Goal: Find specific page/section: Find specific page/section

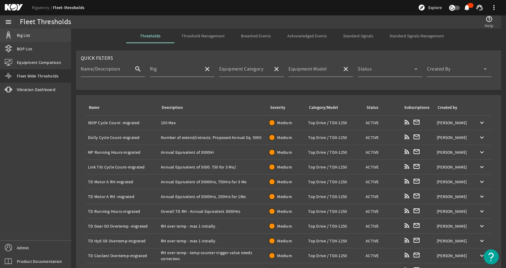
click at [41, 36] on link "Rig List" at bounding box center [35, 35] width 71 height 13
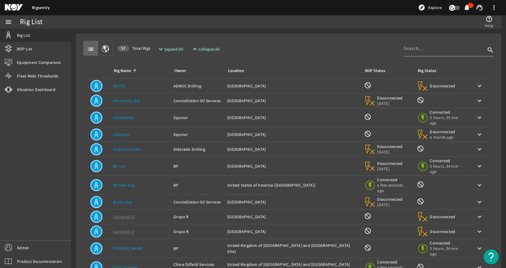
click at [76, 72] on mat-card "list 57 Total Rigs expand_more Expand All expand_less Collapse All search Rig N…" at bounding box center [289, 195] width 426 height 325
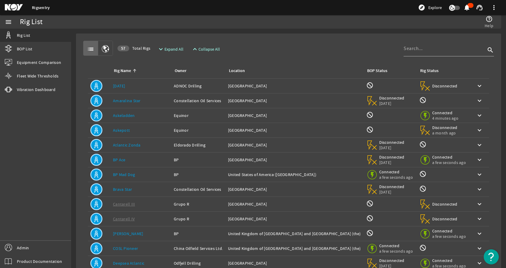
click at [280, 37] on mat-card "list 57 Total Rigs expand_more Expand All expand_less Collapse All search Rig N…" at bounding box center [289, 181] width 426 height 296
click at [279, 27] on div "help_outline Help" at bounding box center [378, 22] width 237 height 14
click at [278, 27] on div "help_outline Help" at bounding box center [378, 22] width 237 height 14
click at [254, 33] on mat-card "list 57 Total Rigs expand_more Expand All expand_less Collapse All search Rig N…" at bounding box center [289, 181] width 426 height 296
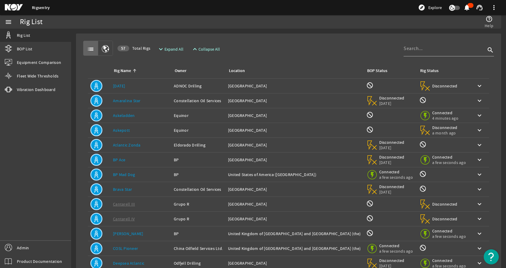
drag, startPoint x: 254, startPoint y: 32, endPoint x: 256, endPoint y: 36, distance: 4.3
click at [254, 33] on rigsentry-mat-card "list 57 Total Rigs expand_more Expand All expand_less Collapse All search Rig N…" at bounding box center [288, 181] width 435 height 305
click at [253, 33] on rigsentry-mat-card "list 57 Total Rigs expand_more Expand All expand_less Collapse All search Rig N…" at bounding box center [288, 181] width 435 height 305
click at [254, 30] on rigsentry-mat-card "list 57 Total Rigs expand_more Expand All expand_less Collapse All search Rig N…" at bounding box center [288, 181] width 435 height 305
click at [254, 29] on rigsentry-mat-card "list 57 Total Rigs expand_more Expand All expand_less Collapse All search Rig N…" at bounding box center [288, 181] width 435 height 305
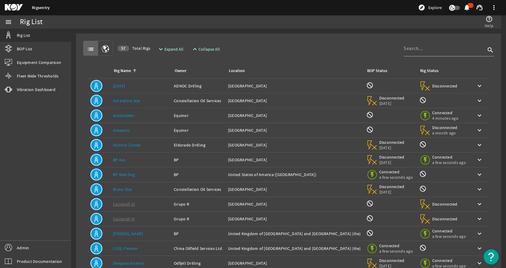
click at [254, 28] on div "Rig List" at bounding box center [140, 22] width 240 height 14
click at [250, 33] on mat-card "list 57 Total Rigs expand_more Expand All expand_less Collapse All search Rig N…" at bounding box center [289, 181] width 426 height 296
click at [254, 34] on mat-card "list 57 Total Rigs expand_more Expand All expand_less Collapse All search Rig N…" at bounding box center [289, 181] width 426 height 296
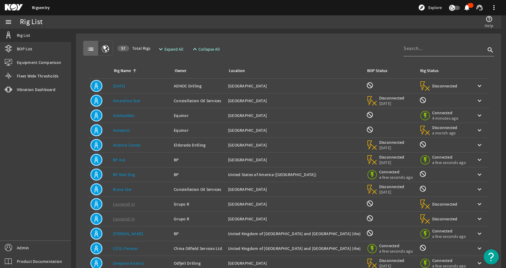
click at [253, 33] on rigsentry-mat-card "list 57 Total Rigs expand_more Expand All expand_less Collapse All search Rig N…" at bounding box center [288, 181] width 435 height 305
click at [256, 31] on rigsentry-mat-card "list 57 Total Rigs expand_more Expand All expand_less Collapse All search Rig N…" at bounding box center [288, 181] width 435 height 305
drag, startPoint x: 244, startPoint y: 35, endPoint x: 252, endPoint y: 30, distance: 8.5
click at [244, 35] on mat-card "list 57 Total Rigs expand_more Expand All expand_less Collapse All search Rig N…" at bounding box center [289, 181] width 426 height 296
click at [247, 33] on rigsentry-mat-card "list 57 Total Rigs expand_more Expand All expand_less Collapse All search Rig N…" at bounding box center [288, 181] width 435 height 305
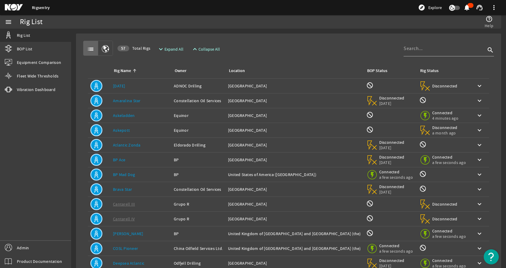
click at [258, 35] on mat-card "list 57 Total Rigs expand_more Expand All expand_less Collapse All search Rig N…" at bounding box center [289, 181] width 426 height 296
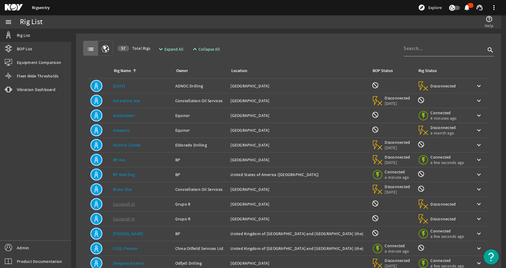
click at [254, 33] on rigsentry-mat-card "list 57 Total Rigs expand_more Expand All expand_less Collapse All search Rig N…" at bounding box center [288, 181] width 435 height 305
click at [253, 39] on div "list 57 Total Rigs expand_more Expand All expand_less Collapse All search Rig N…" at bounding box center [289, 181] width 416 height 286
click at [253, 31] on rigsentry-mat-card "list 57 Total Rigs expand_more Expand All expand_less Collapse All search Rig N…" at bounding box center [288, 181] width 435 height 305
click at [254, 31] on rigsentry-mat-card "list 57 Total Rigs expand_more Expand All expand_less Collapse All search Rig N…" at bounding box center [288, 181] width 435 height 305
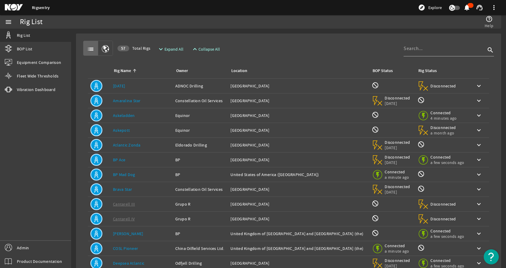
click at [254, 30] on rigsentry-mat-card "list 57 Total Rigs expand_more Expand All expand_less Collapse All search Rig N…" at bounding box center [288, 181] width 435 height 305
